Goal: Task Accomplishment & Management: Manage account settings

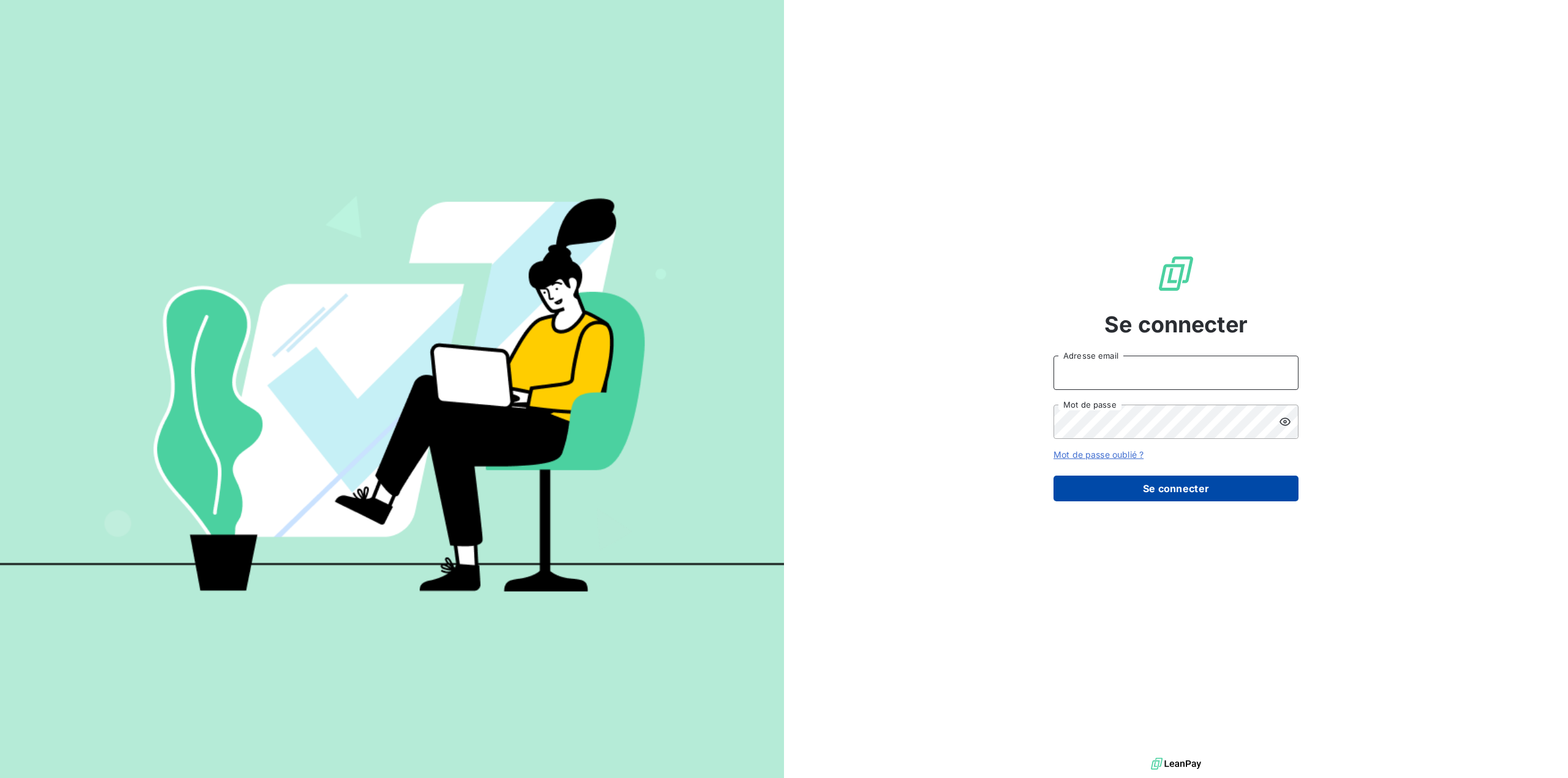
type input "germar.breton@orange.fr"
click at [1163, 491] on button "Se connecter" at bounding box center [1176, 489] width 245 height 26
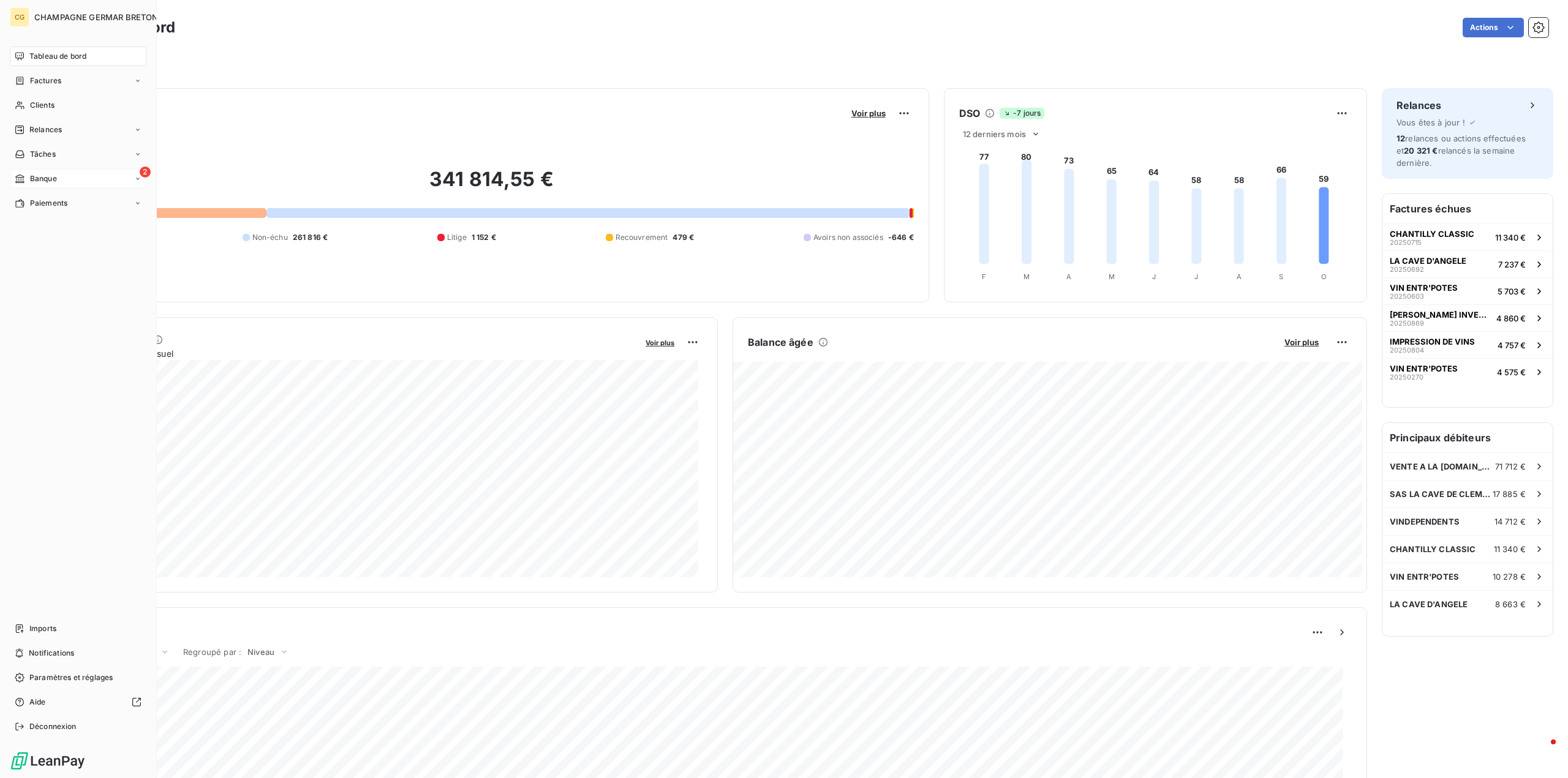
click at [32, 176] on span "Banque" at bounding box center [43, 179] width 27 height 11
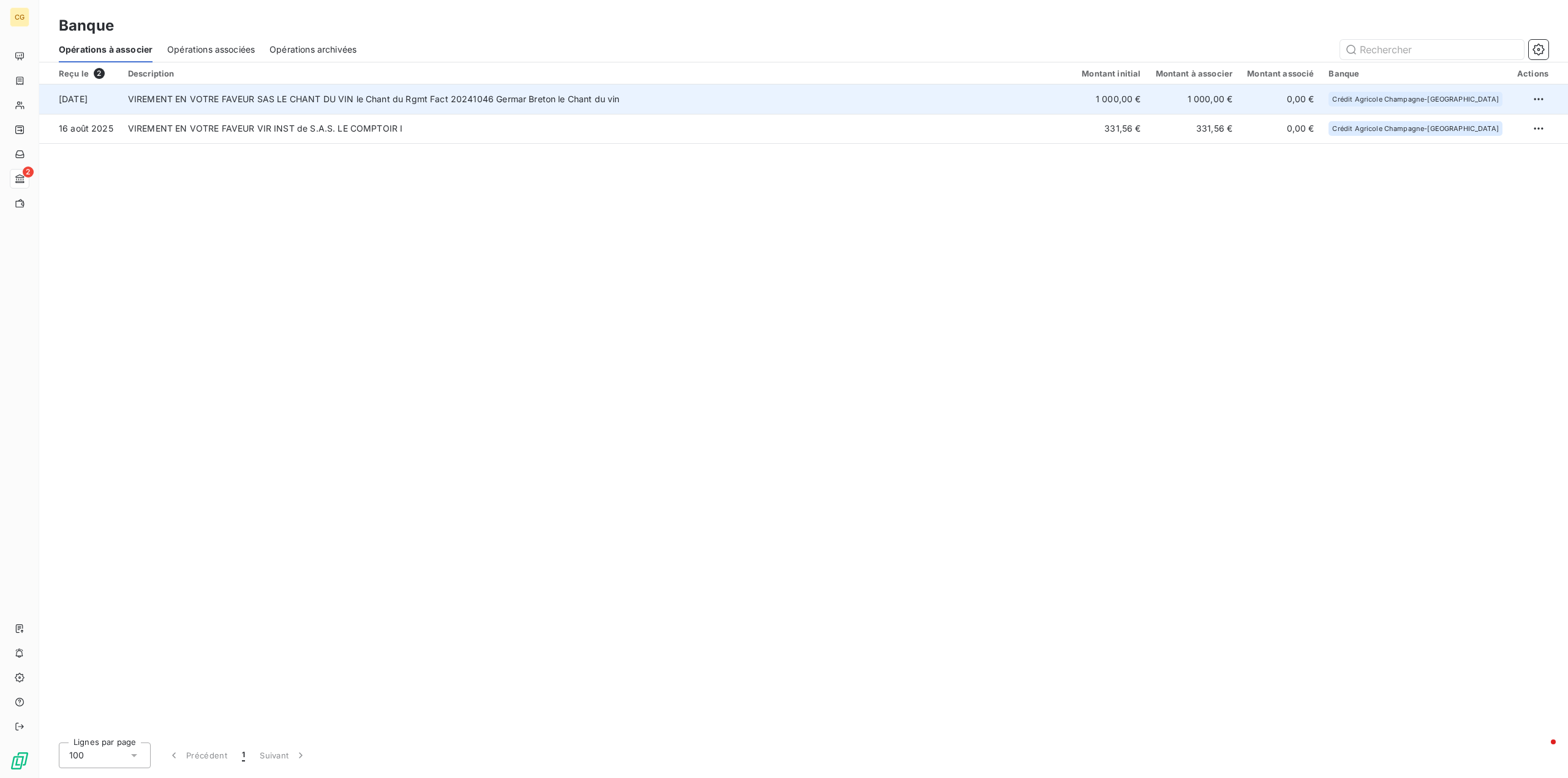
click at [948, 97] on td "VIREMENT EN VOTRE FAVEUR SAS LE CHANT DU VIN le Chant du Rgmt Fact 20241046 Ger…" at bounding box center [598, 99] width 954 height 29
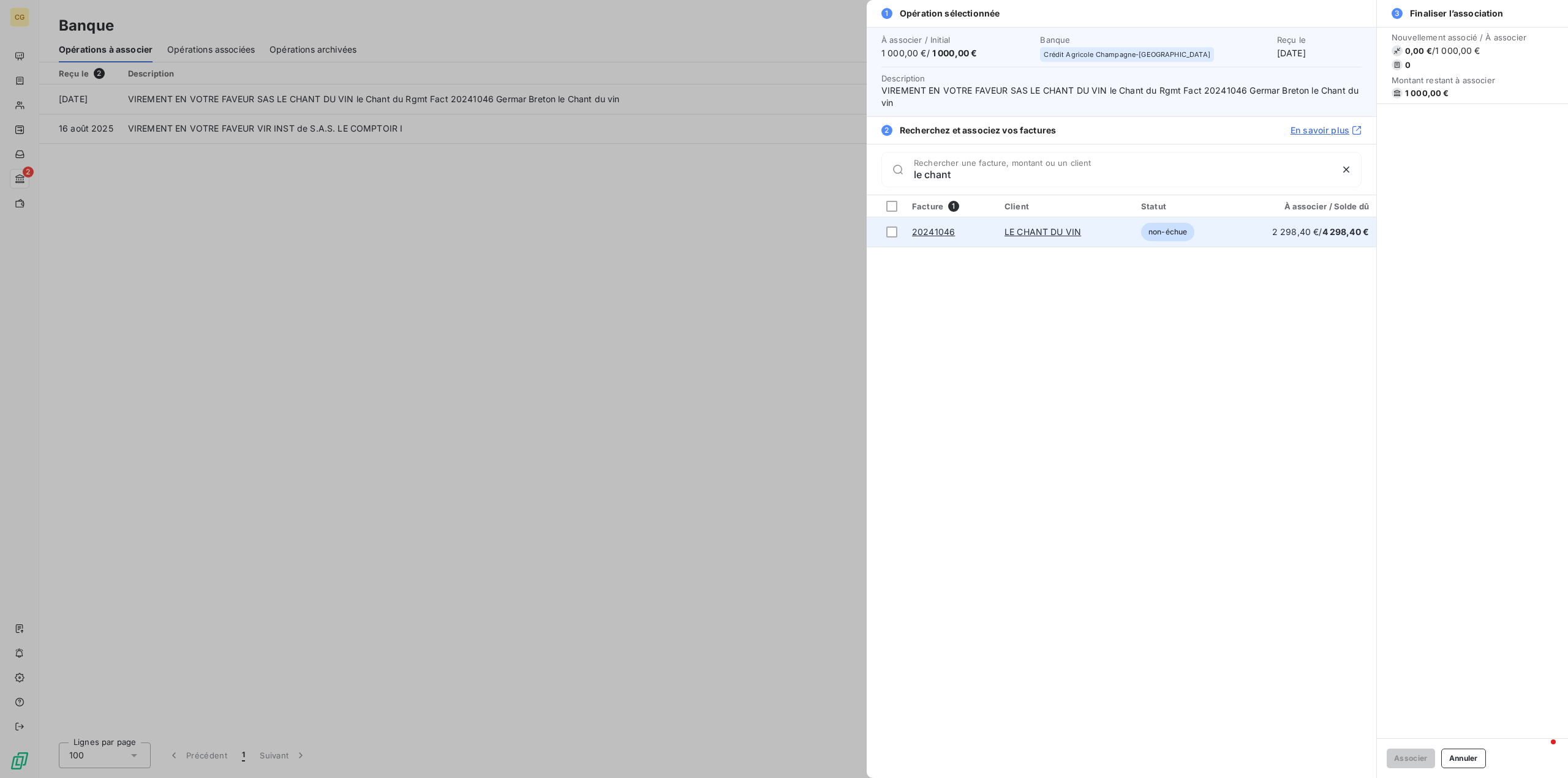
type input "le chant"
click at [1015, 238] on td "LE CHANT DU VIN" at bounding box center [1066, 232] width 137 height 29
click at [1047, 231] on link "LE CHANT DU VIN" at bounding box center [1043, 231] width 77 height 10
click at [893, 230] on div at bounding box center [892, 232] width 11 height 11
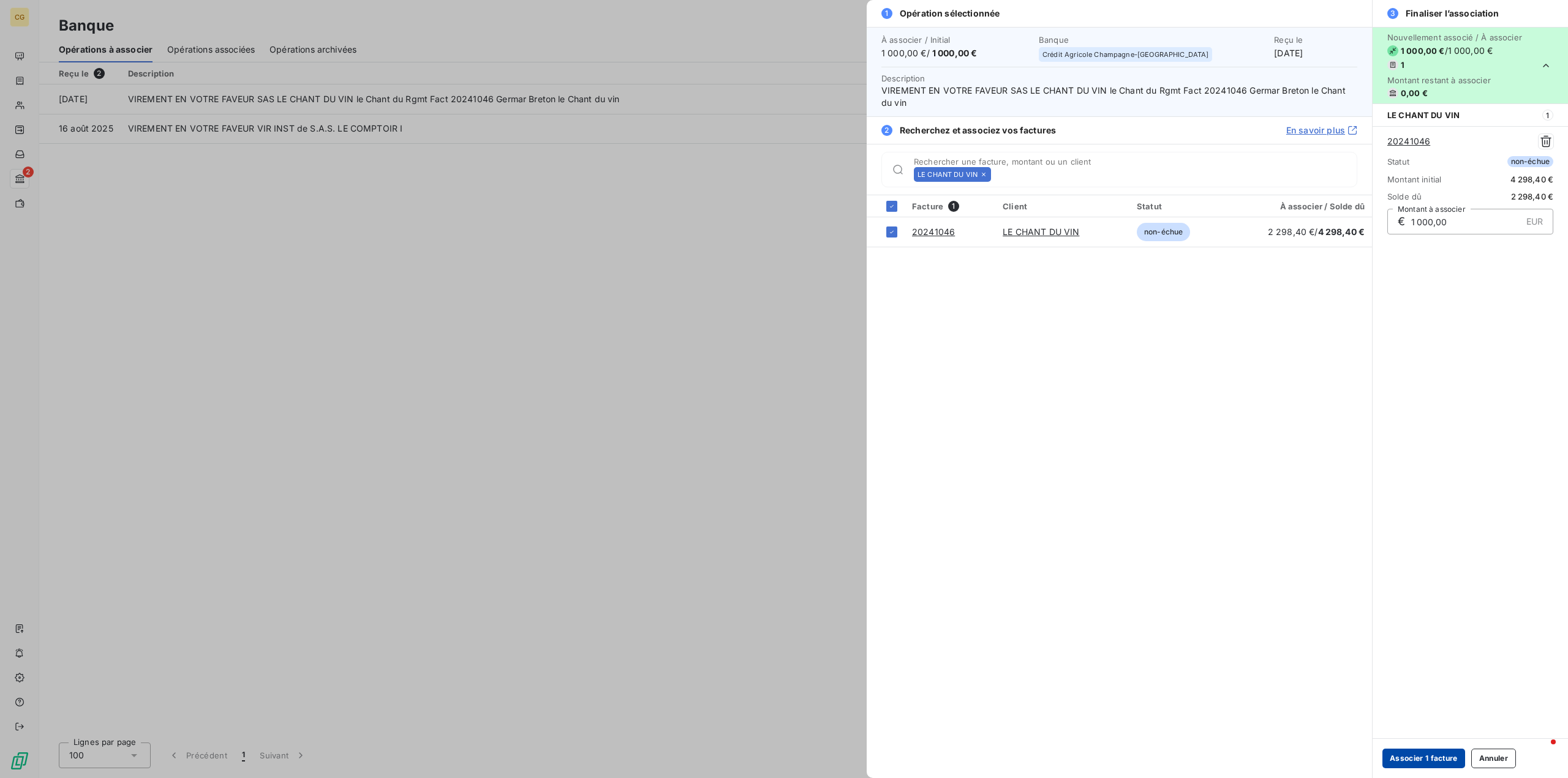
click at [1425, 759] on button "Associer 1 facture" at bounding box center [1424, 759] width 83 height 19
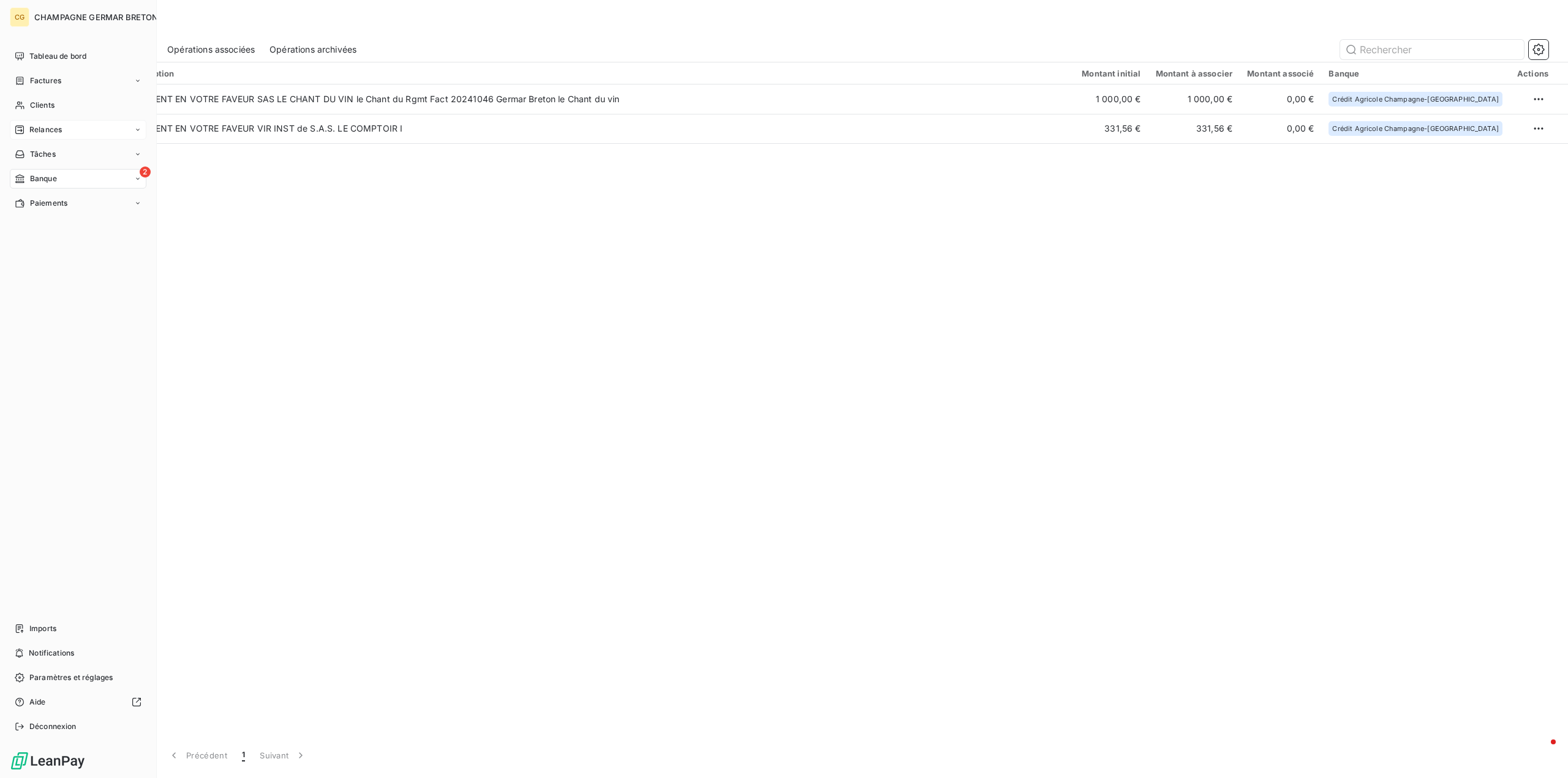
click at [42, 129] on span "Relances" at bounding box center [45, 130] width 32 height 11
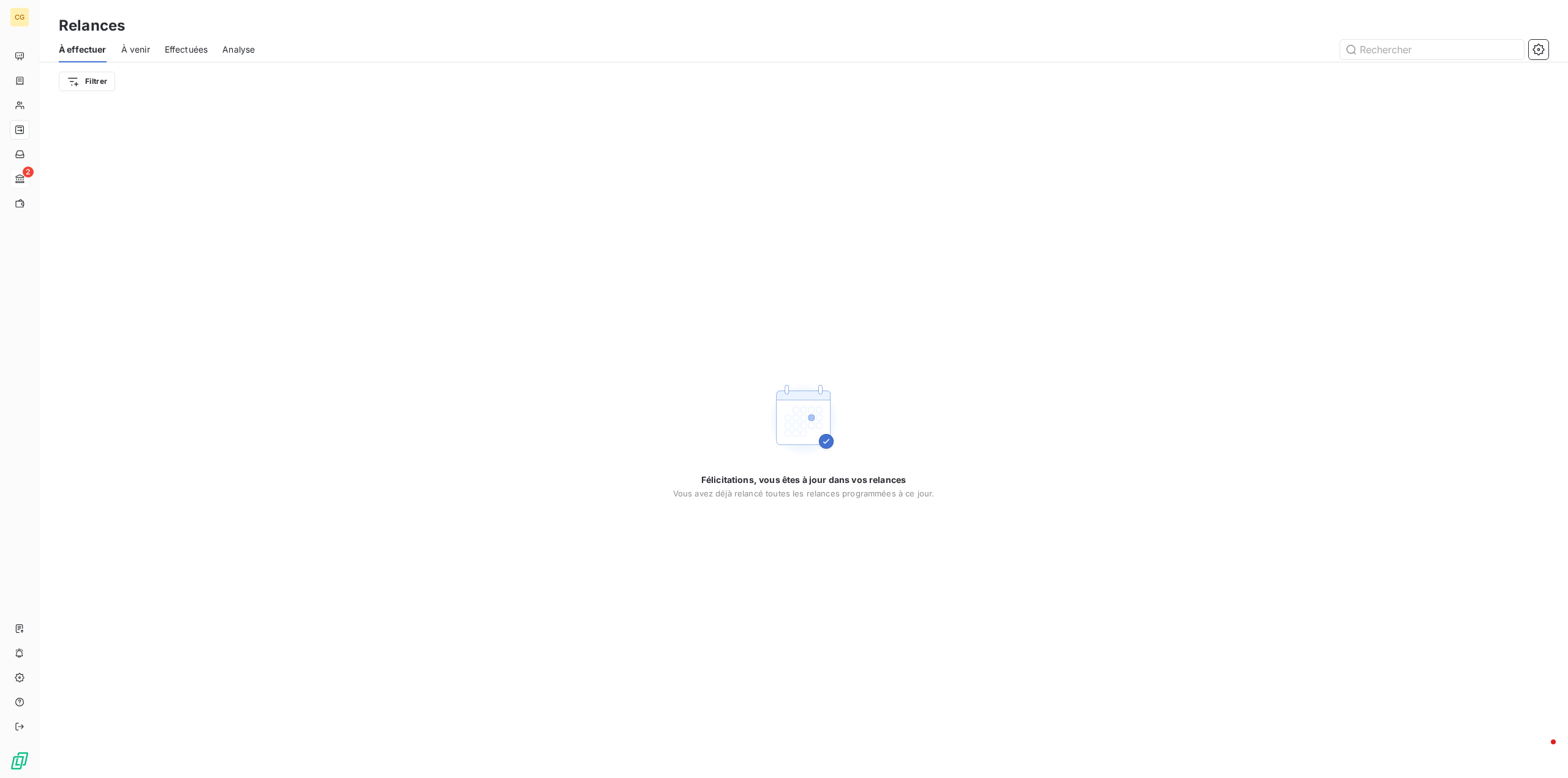
click at [133, 52] on span "À venir" at bounding box center [136, 49] width 29 height 12
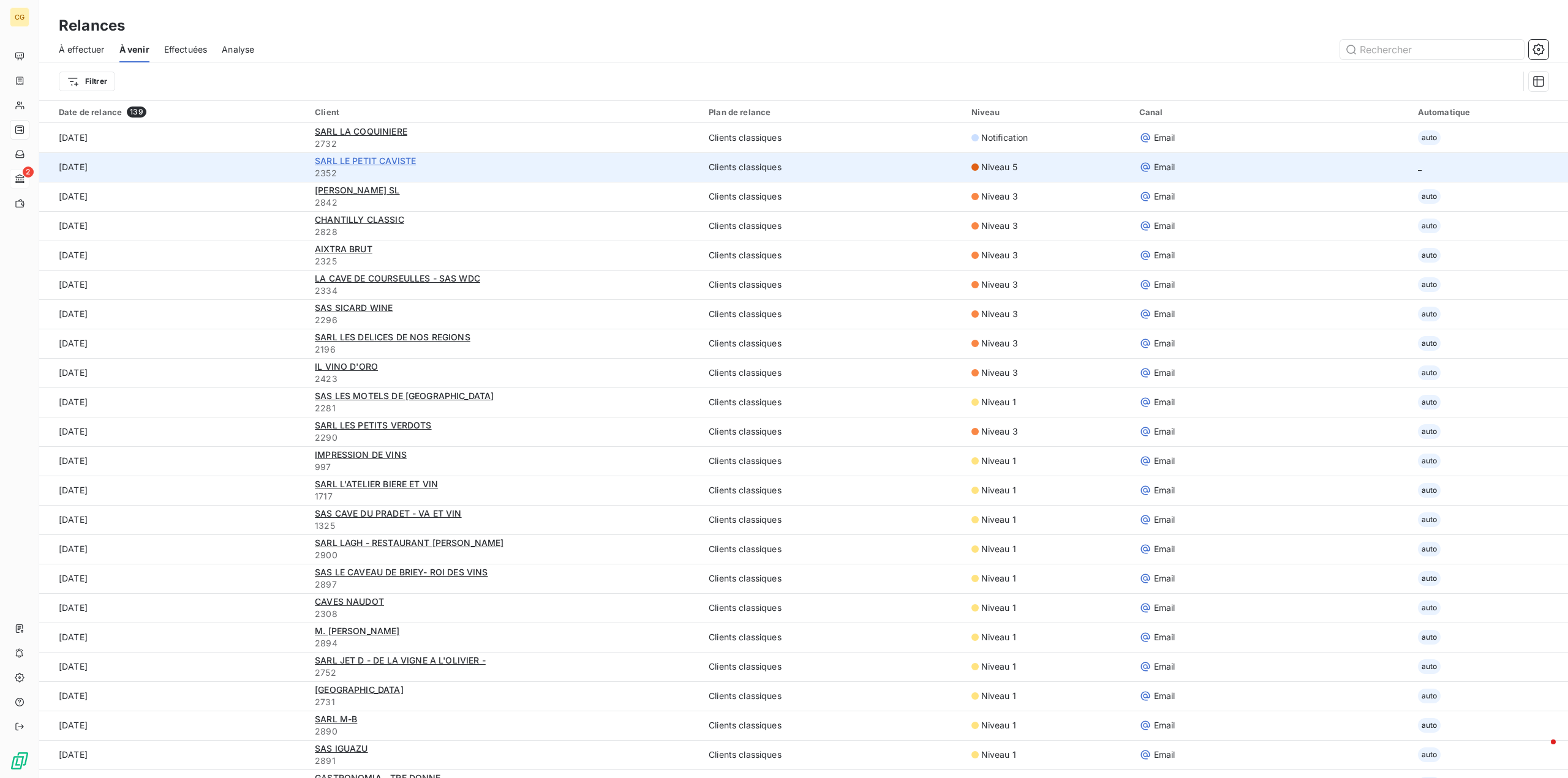
click at [369, 159] on span "SARL LE PETIT CAVISTE" at bounding box center [365, 160] width 101 height 10
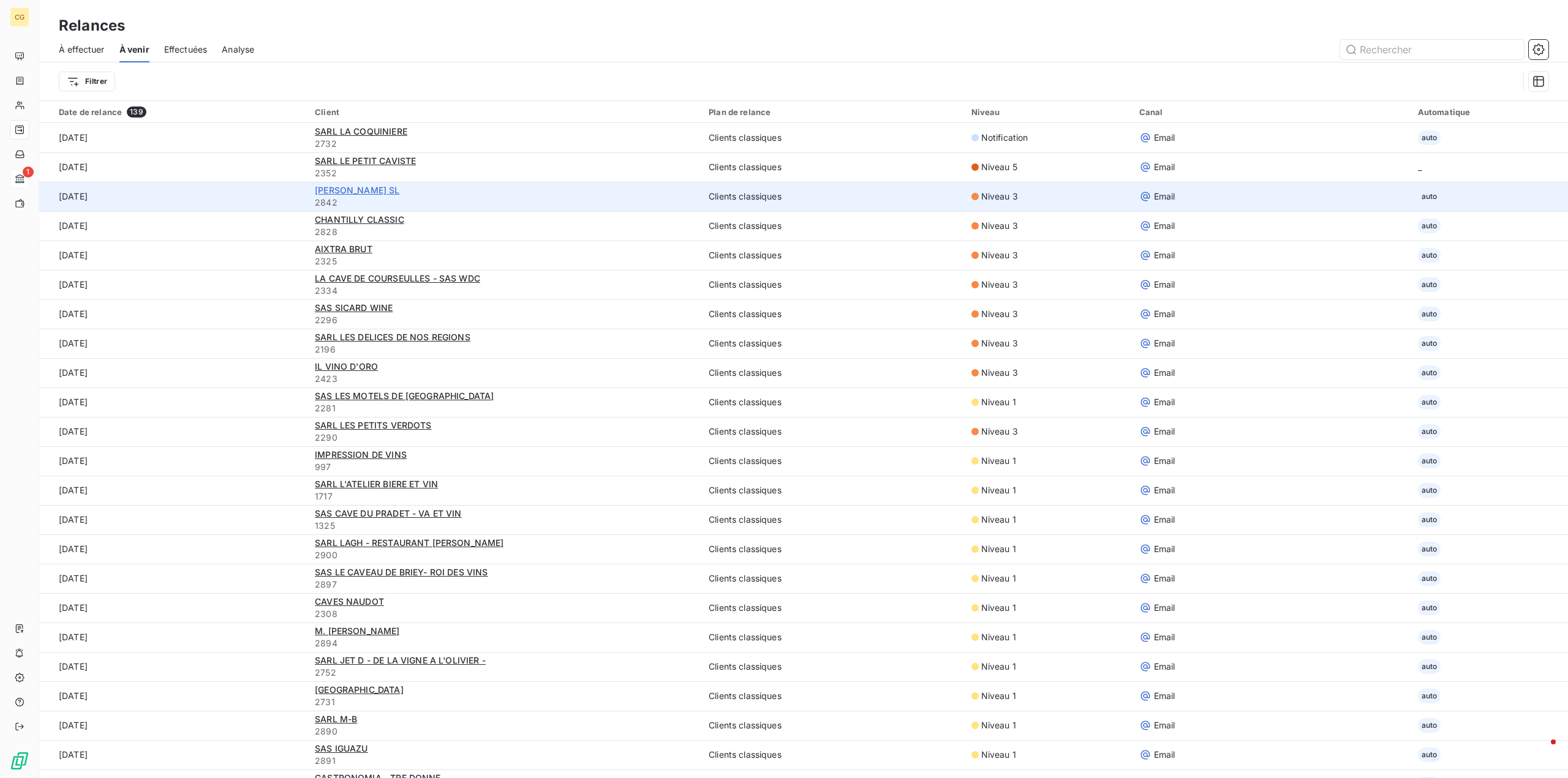
click at [393, 190] on span "LUKAS BENTA BERRI SL" at bounding box center [357, 190] width 85 height 10
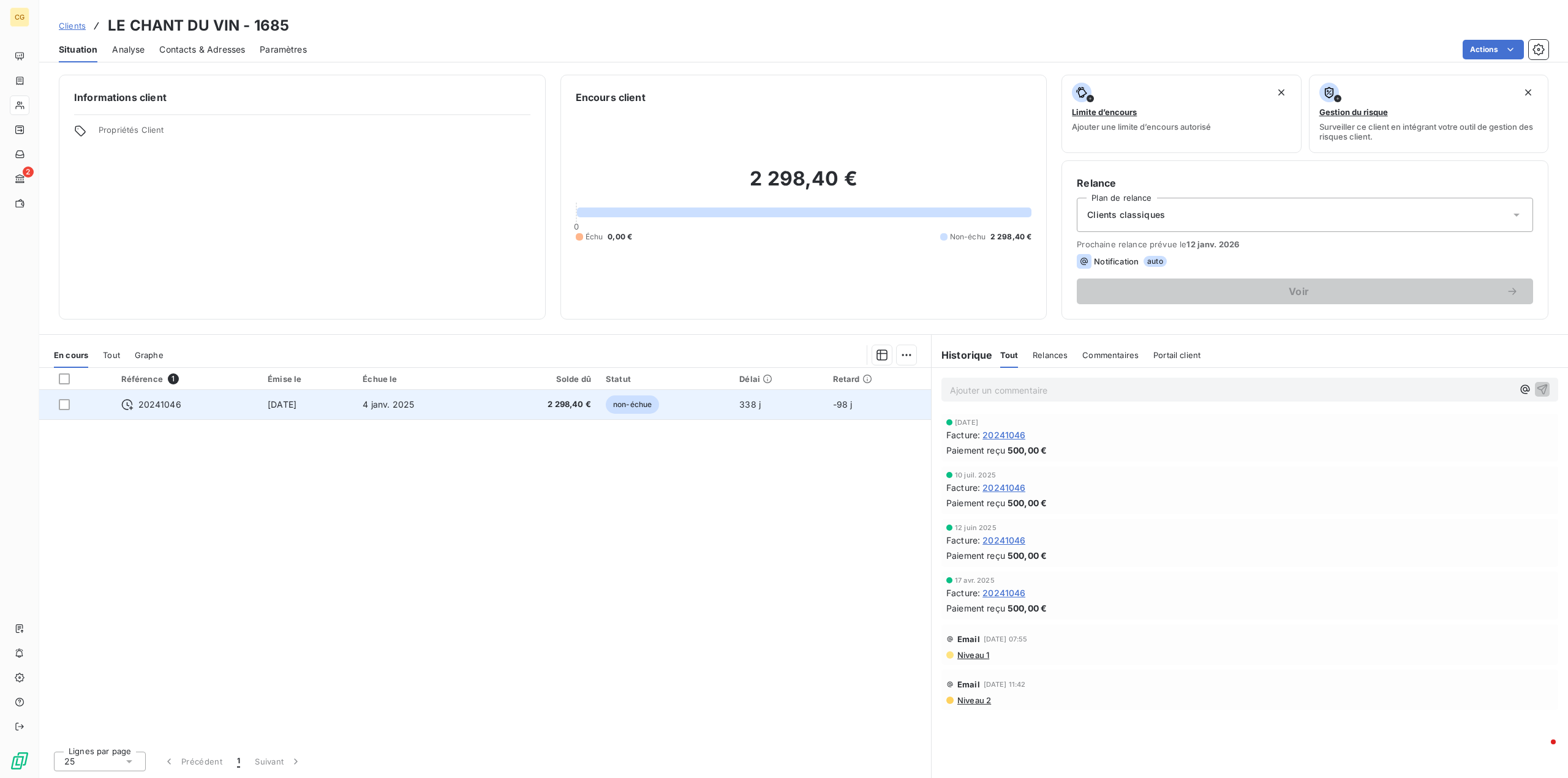
click at [281, 404] on span "[DATE]" at bounding box center [282, 404] width 29 height 10
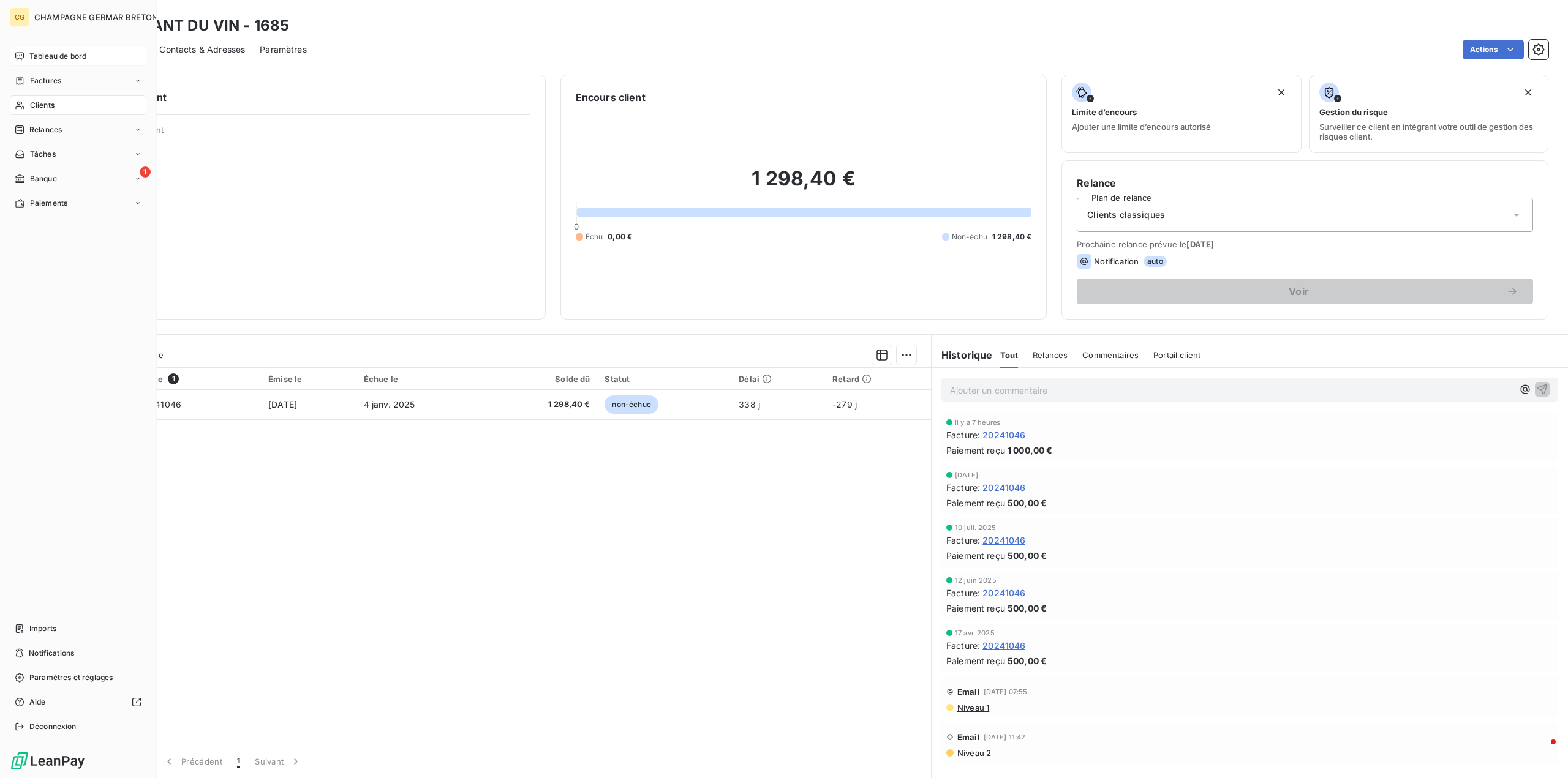
click at [53, 55] on span "Tableau de bord" at bounding box center [57, 56] width 57 height 11
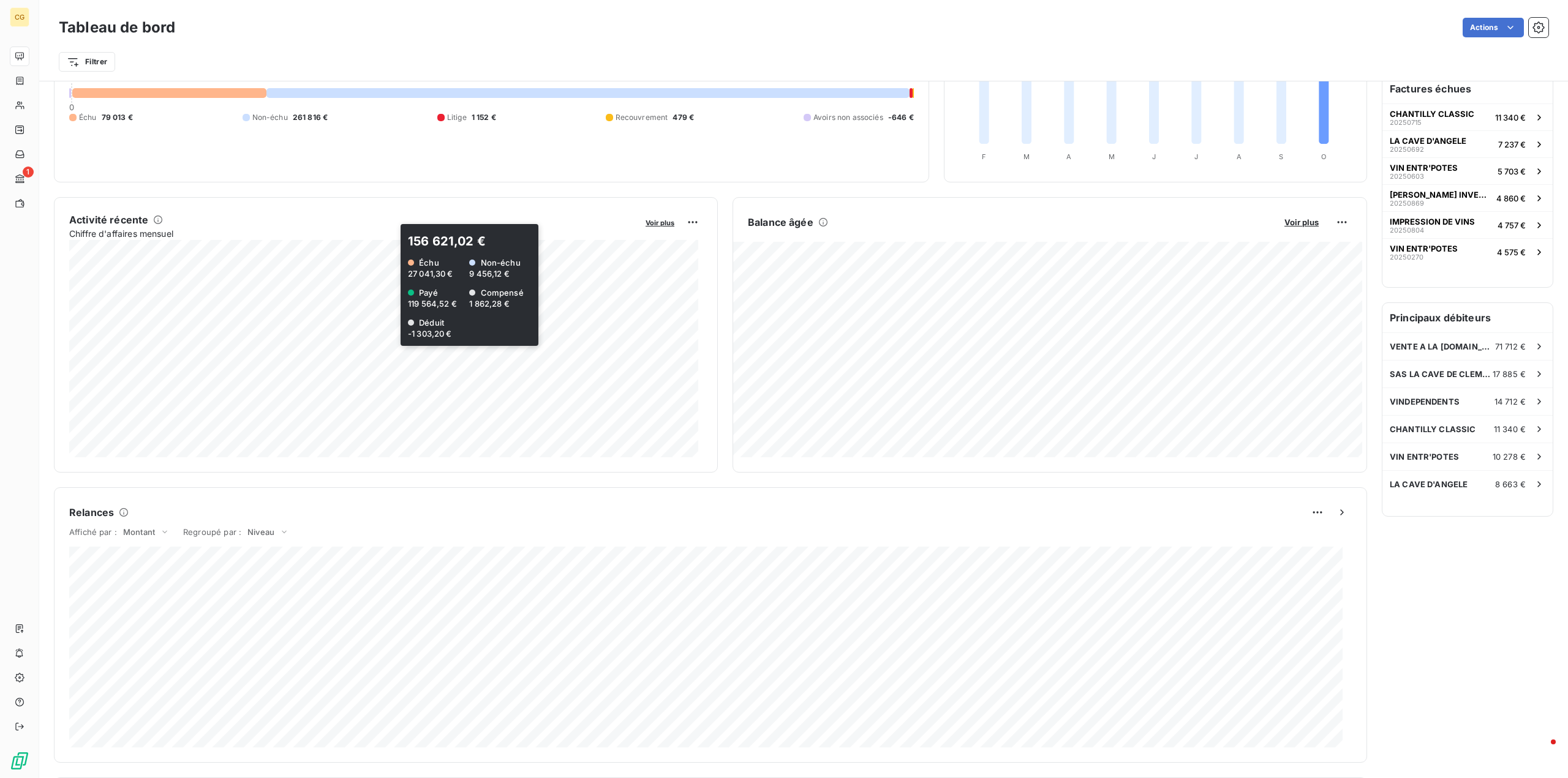
scroll to position [2, 0]
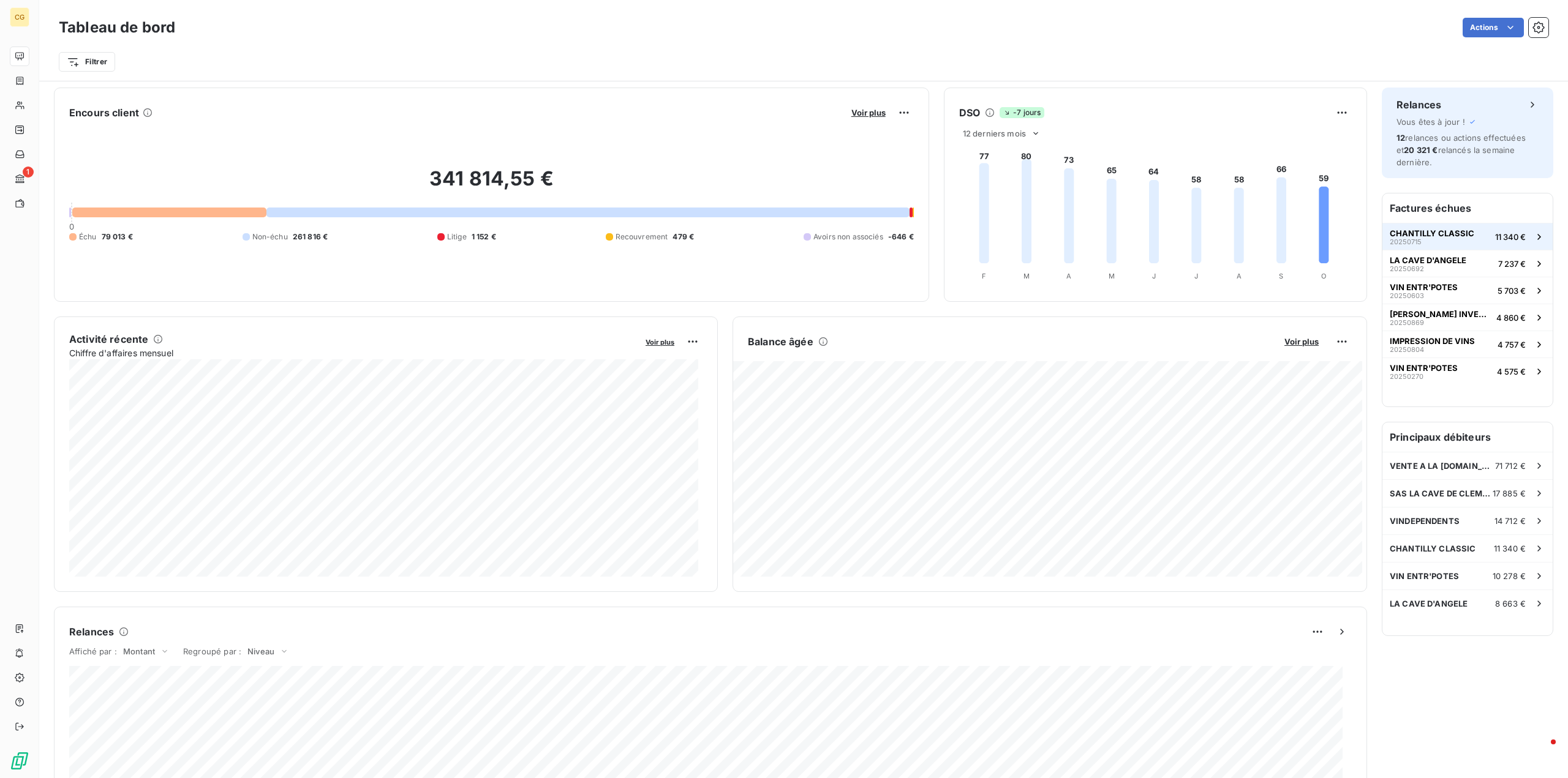
click at [1430, 230] on span "CHANTILLY CLASSIC" at bounding box center [1432, 234] width 85 height 10
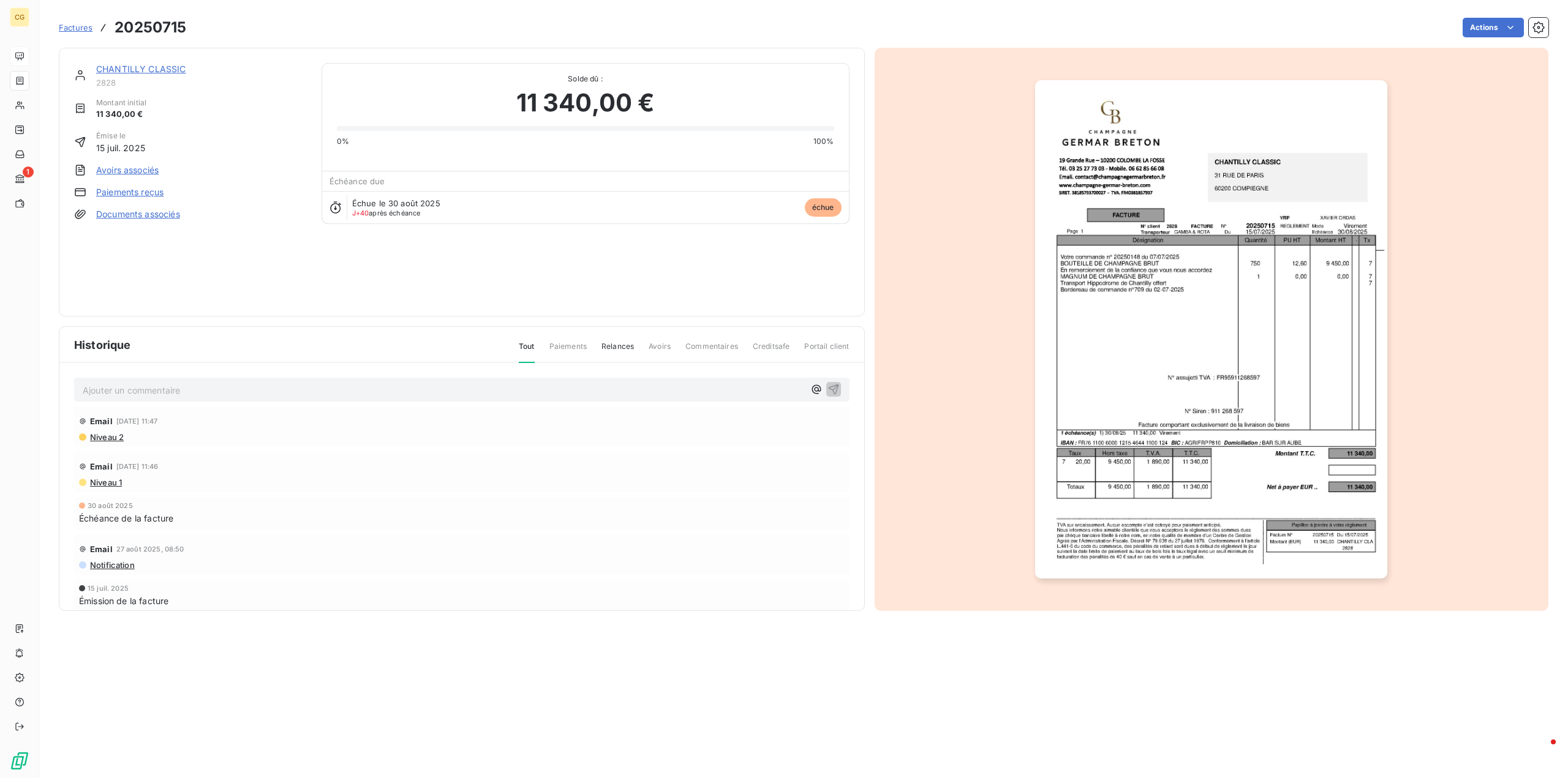
click at [176, 68] on link "CHANTILLY CLASSIC" at bounding box center [141, 68] width 90 height 10
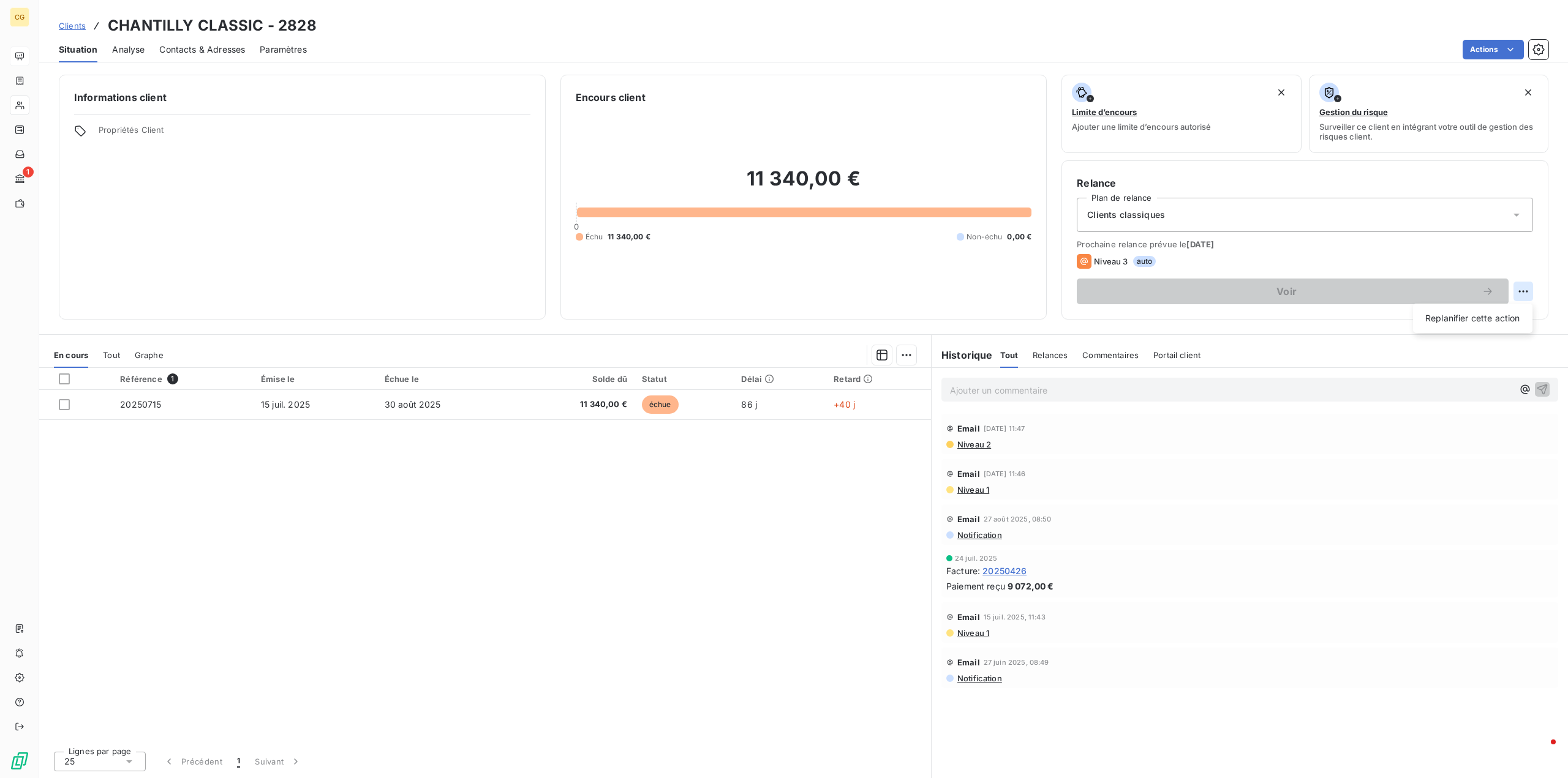
click at [1523, 290] on html "CG 1 Clients CHANTILLY CLASSIC - 2828 Situation Analyse Contacts & Adresses Par…" at bounding box center [784, 389] width 1568 height 778
click at [1503, 321] on div "Replanifier cette action" at bounding box center [1473, 318] width 110 height 19
select select "9"
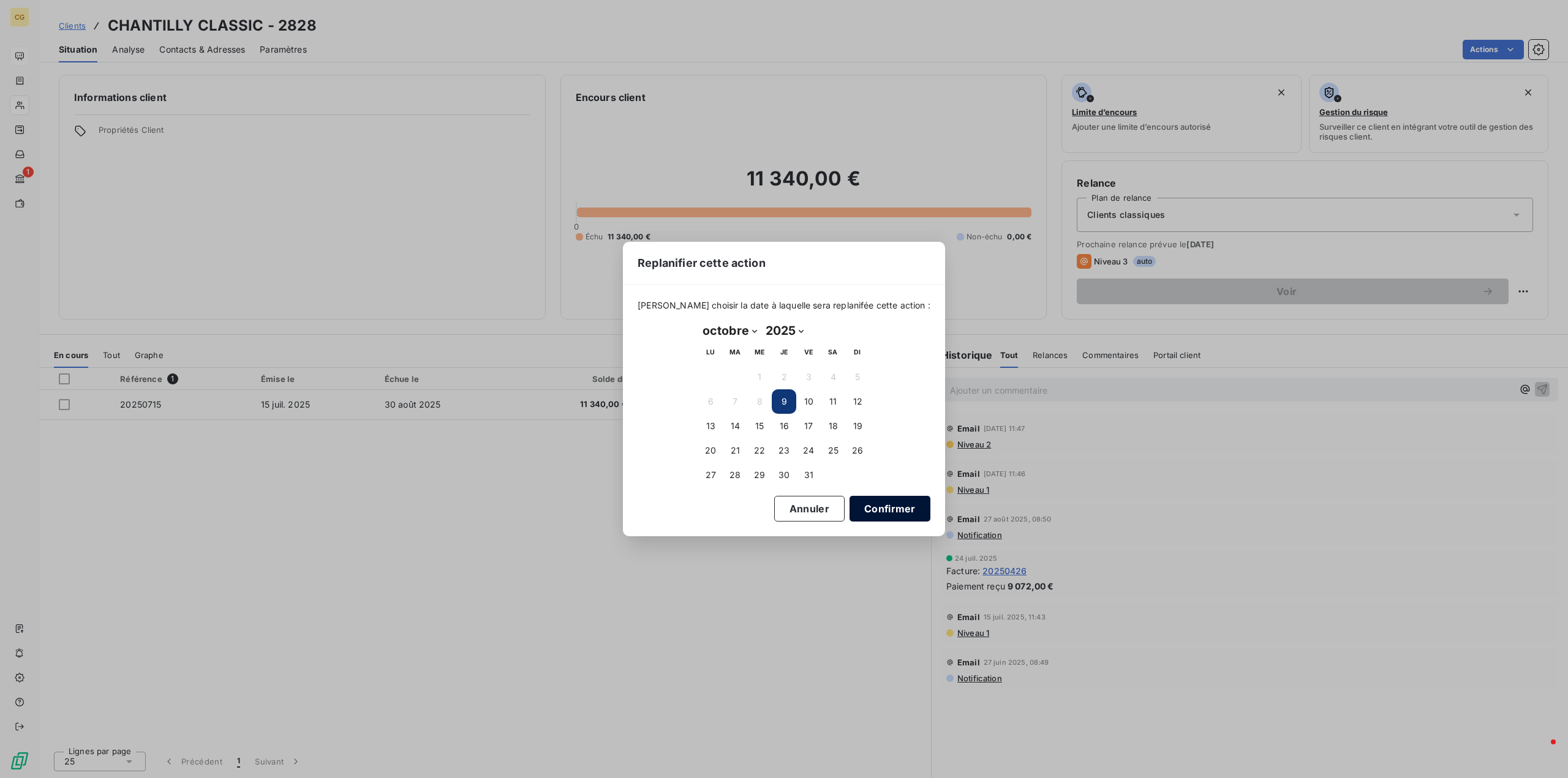
click at [869, 509] on button "Confirmer" at bounding box center [890, 509] width 81 height 26
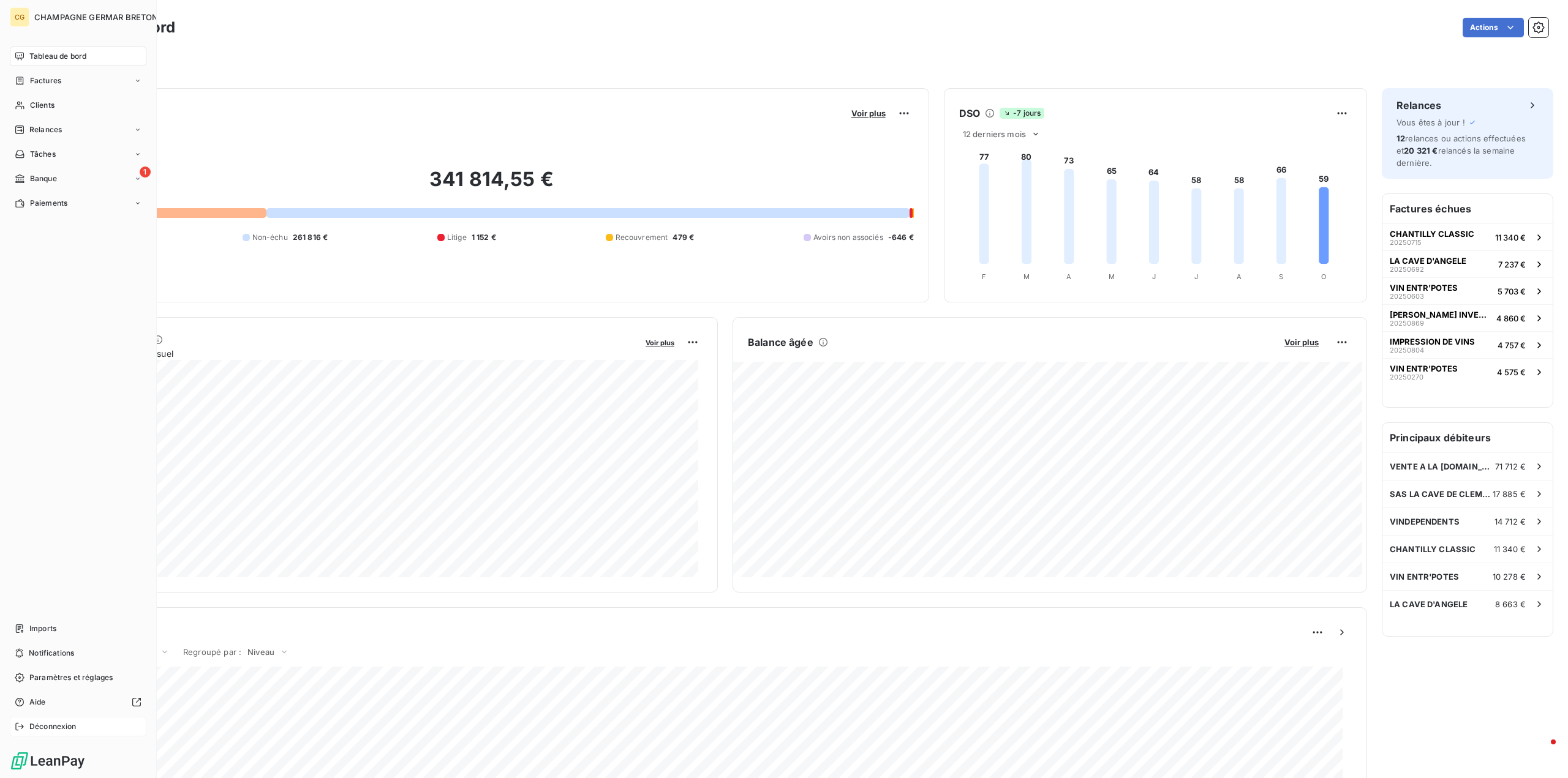
drag, startPoint x: 65, startPoint y: 727, endPoint x: 68, endPoint y: 721, distance: 6.7
click at [65, 727] on span "Déconnexion" at bounding box center [52, 726] width 48 height 11
